Goal: Navigation & Orientation: Find specific page/section

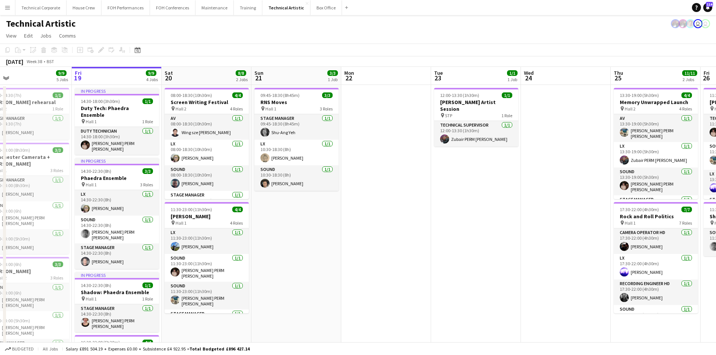
scroll to position [0, 185]
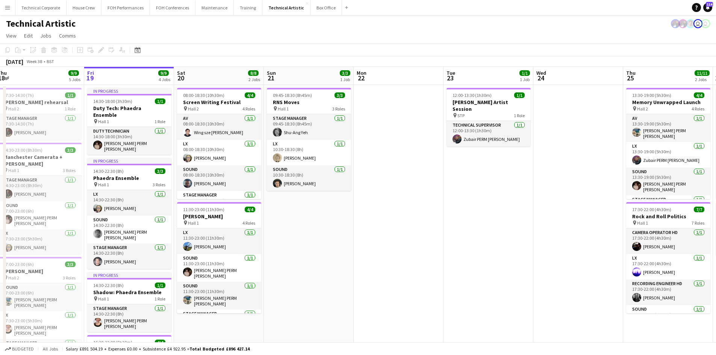
drag, startPoint x: 388, startPoint y: 172, endPoint x: 400, endPoint y: 169, distance: 12.8
click at [400, 169] on app-calendar-viewport "Tue 16 Wed 17 Thu 18 9/9 5 Jobs Fri 19 9/9 4 Jobs Sat 20 8/8 2 Jobs Sun 21 3/3 …" at bounding box center [358, 280] width 716 height 426
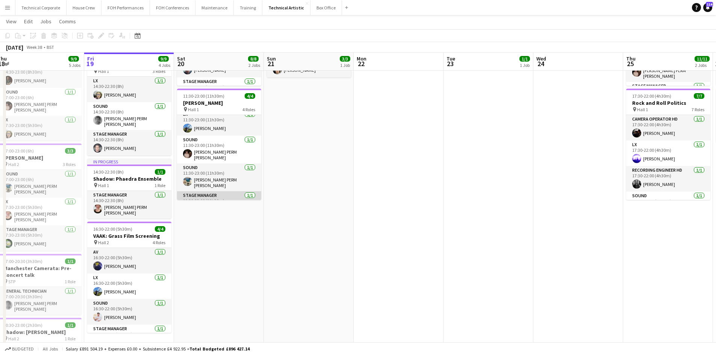
scroll to position [0, 0]
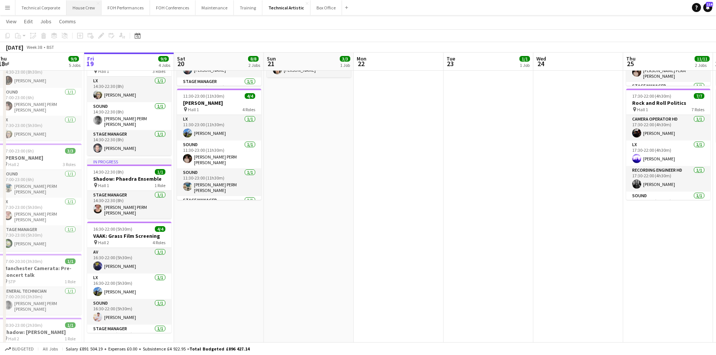
click at [72, 5] on button "House Crew Close" at bounding box center [83, 7] width 35 height 15
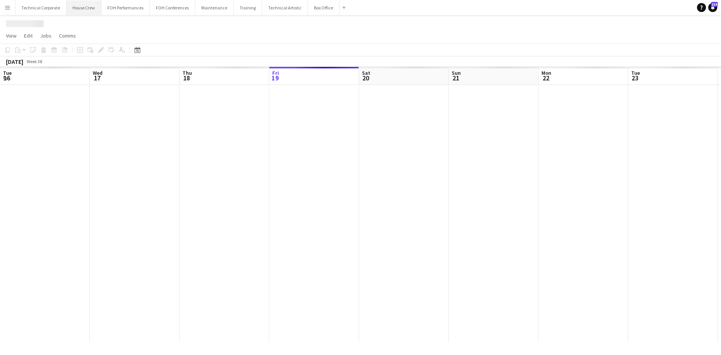
scroll to position [0, 180]
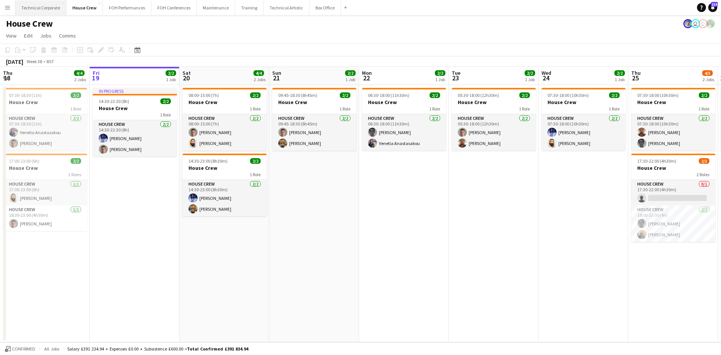
click at [36, 13] on button "Technical Corporate Close" at bounding box center [40, 7] width 51 height 15
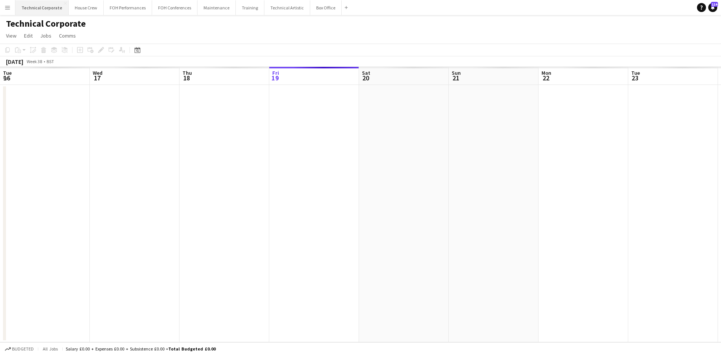
scroll to position [0, 180]
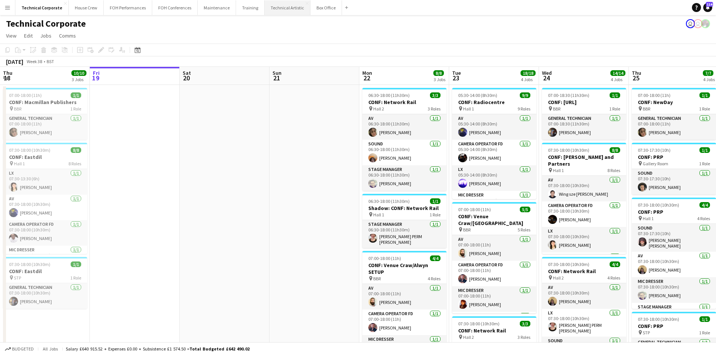
click at [266, 8] on button "Technical Artistic Close" at bounding box center [287, 7] width 46 height 15
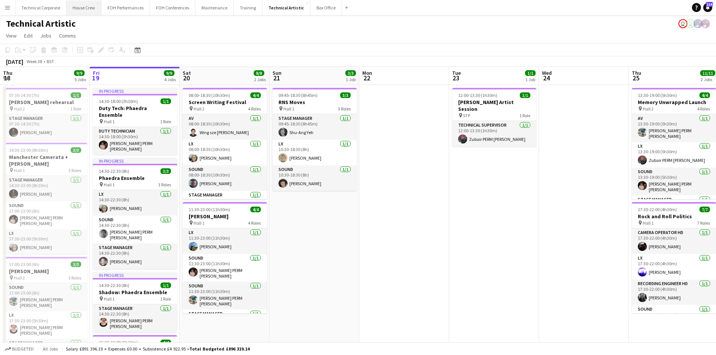
click at [87, 9] on button "House Crew Close" at bounding box center [83, 7] width 35 height 15
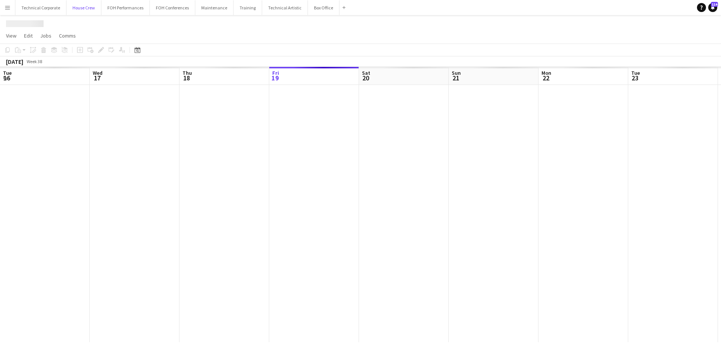
scroll to position [0, 180]
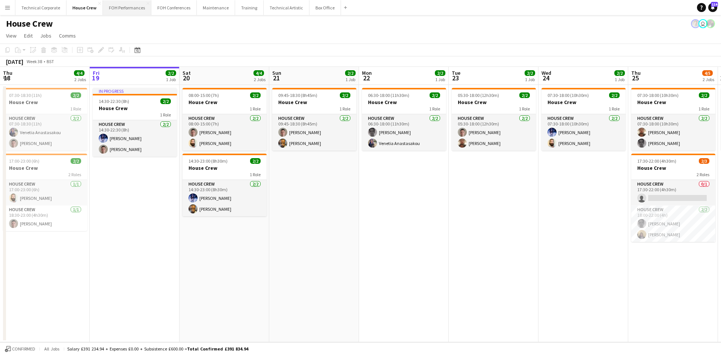
click at [124, 14] on button "FOH Performances Close" at bounding box center [127, 7] width 48 height 15
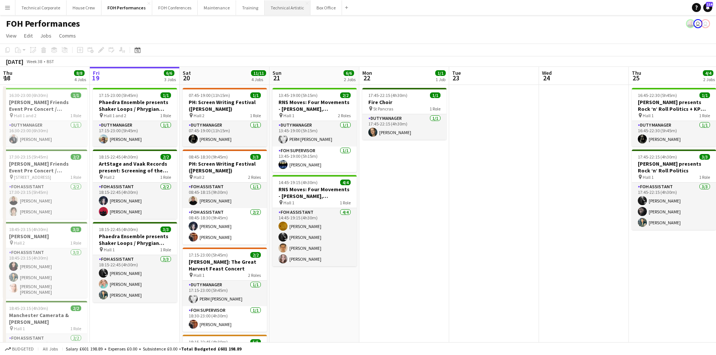
click at [271, 12] on button "Technical Artistic Close" at bounding box center [287, 7] width 46 height 15
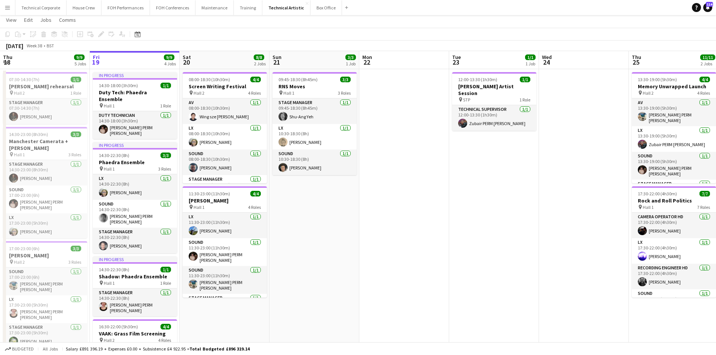
scroll to position [75, 0]
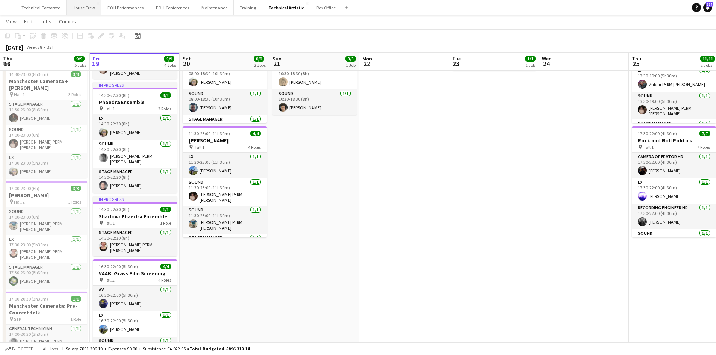
click at [73, 8] on button "House Crew Close" at bounding box center [83, 7] width 35 height 15
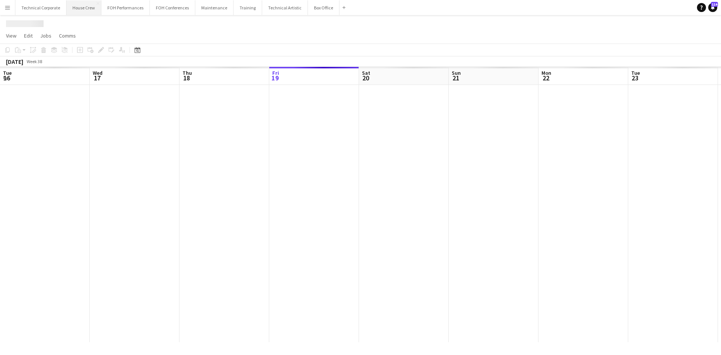
scroll to position [0, 180]
